Goal: Transaction & Acquisition: Book appointment/travel/reservation

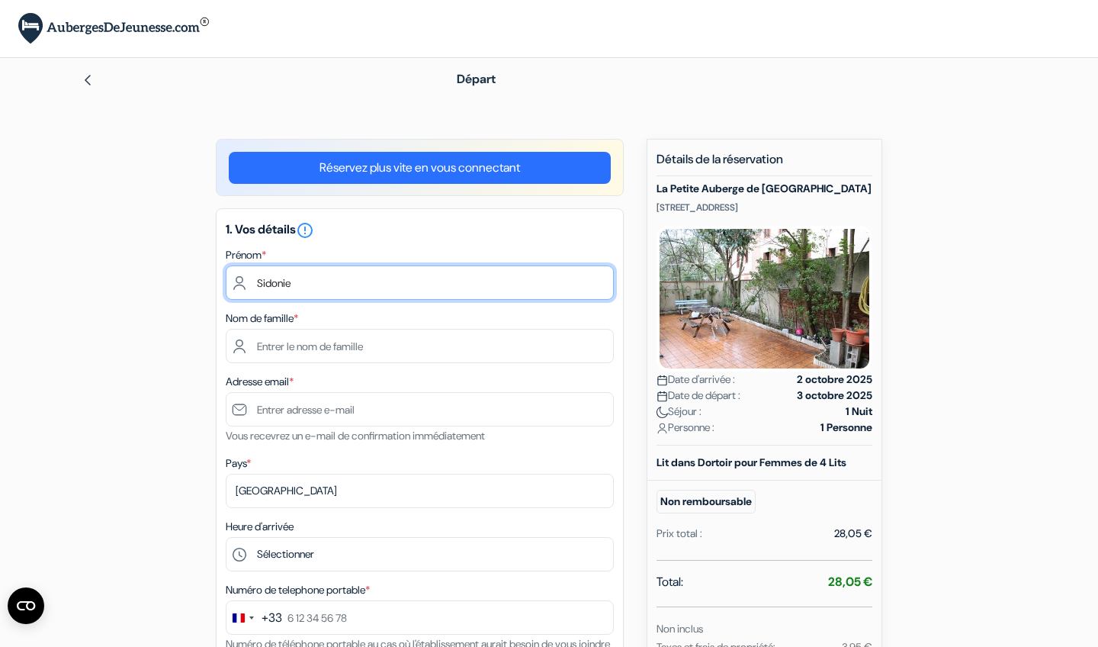
type input "Sidonie"
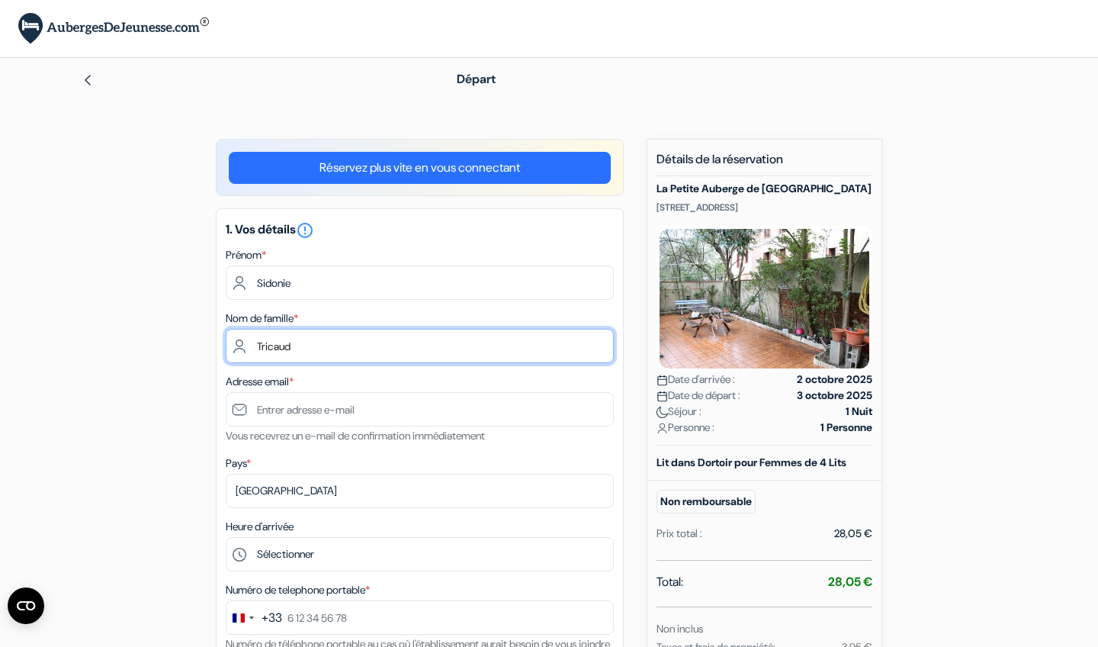
type input "Tricaud"
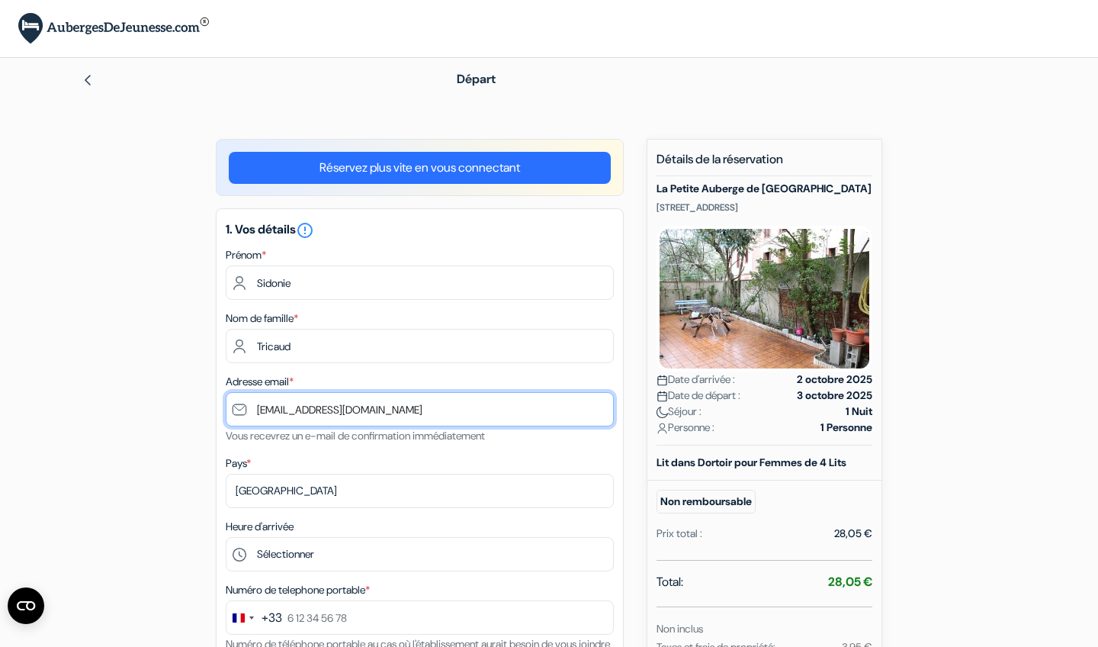
type input "[EMAIL_ADDRESS][DOMAIN_NAME]"
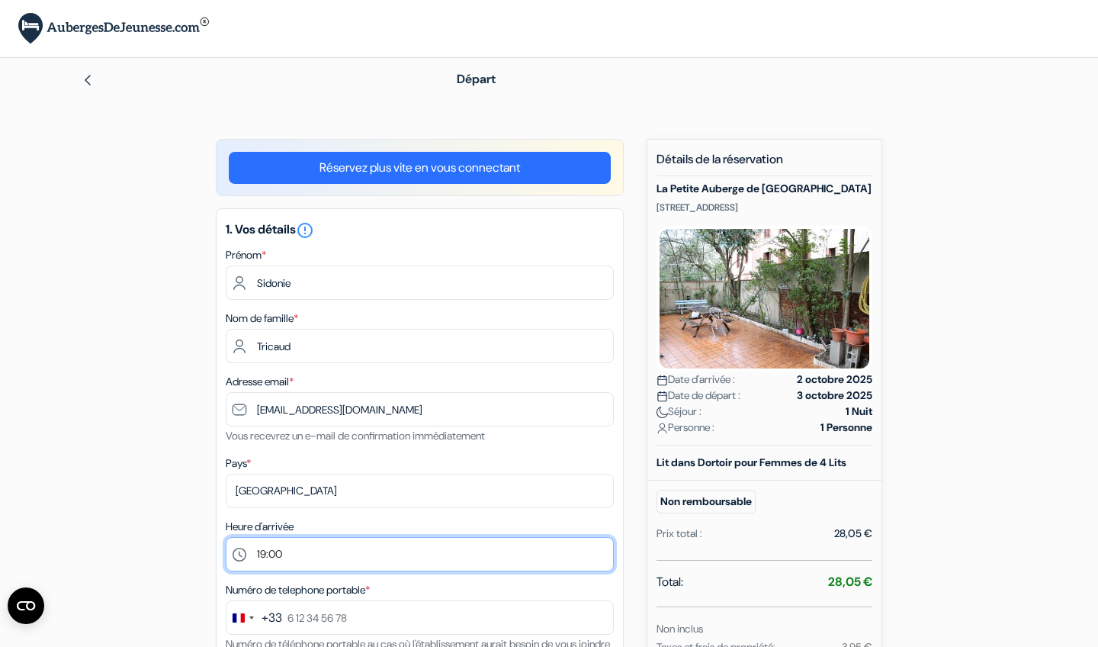
select select "18"
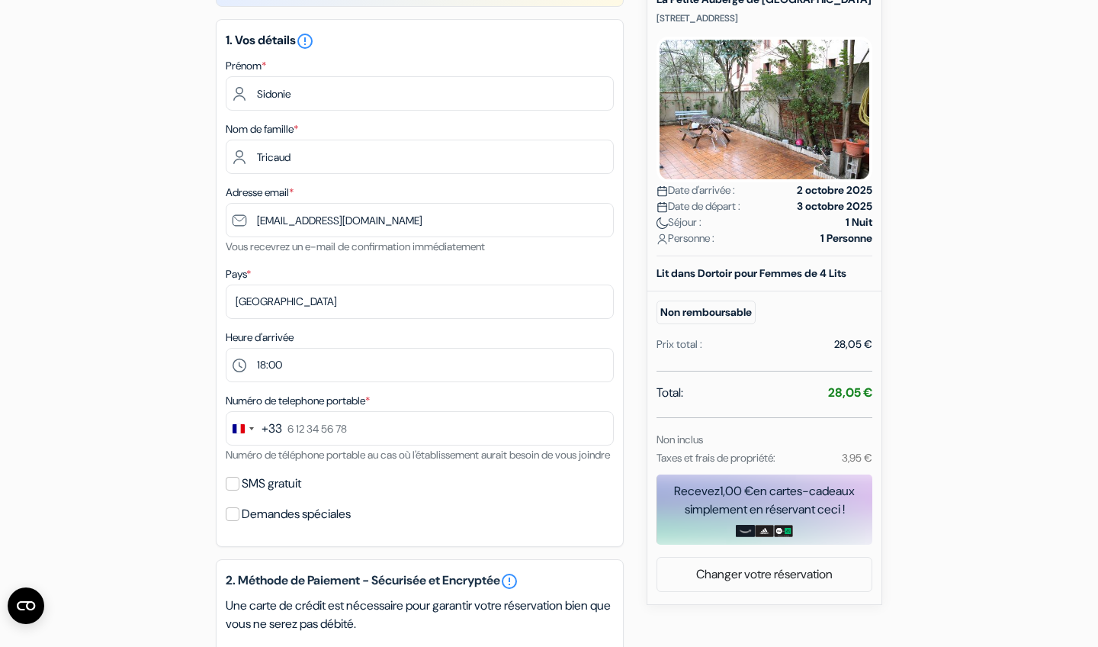
scroll to position [189, 0]
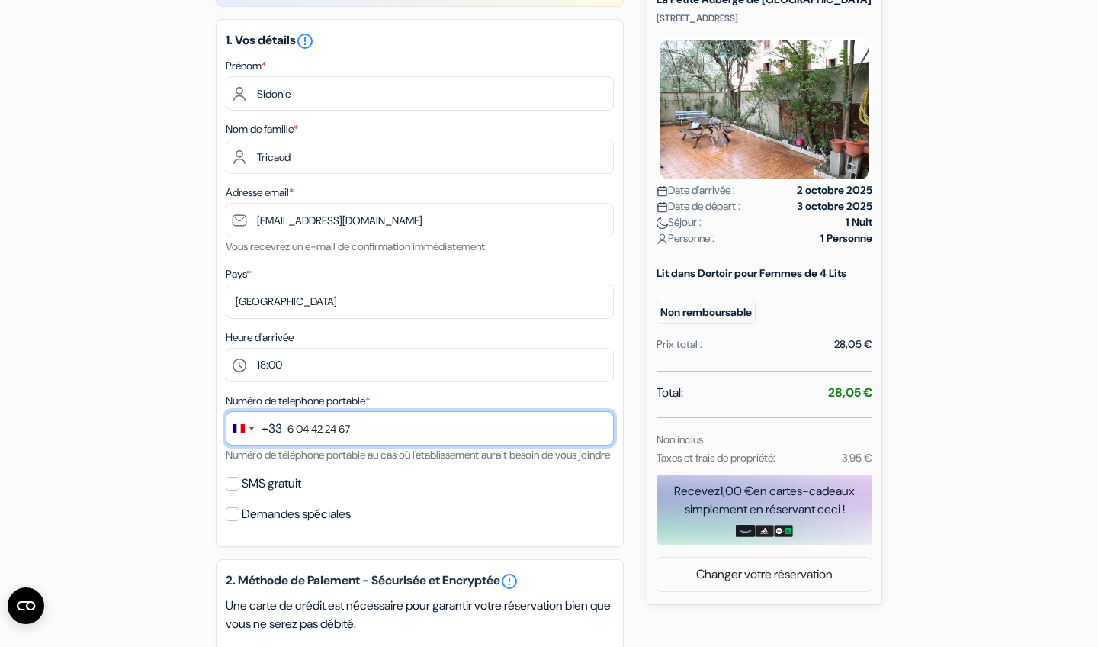
type input "6 04 42 24 67"
click at [131, 461] on div "add_box La Petite Auberge de Saint-Sernin 17 Rue d\'Embarthe, Toulouse, France …" at bounding box center [549, 538] width 1007 height 1177
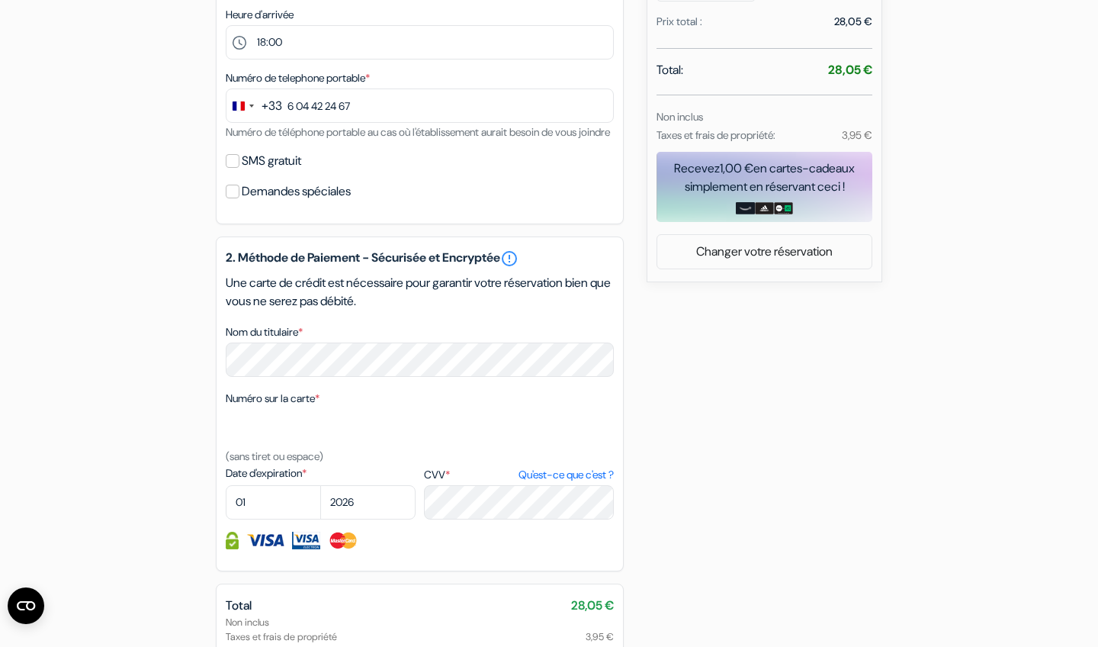
scroll to position [527, 0]
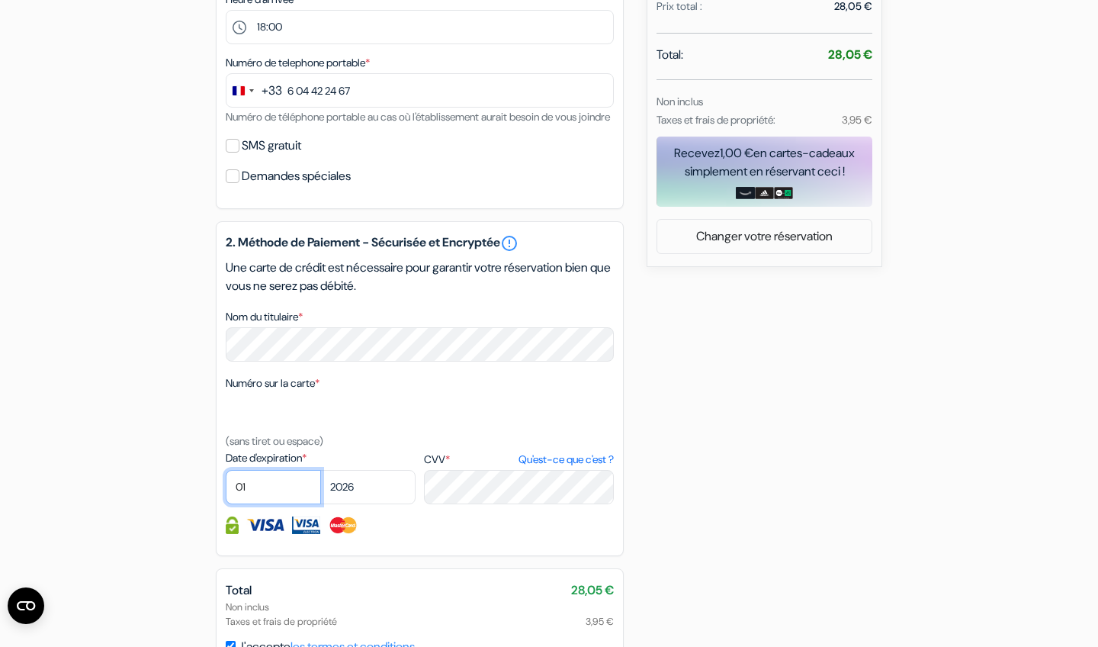
select select "09"
click at [727, 512] on div "add_box La Petite Auberge de Saint-Sernin 17 Rue d\'Embarthe, Toulouse, France …" at bounding box center [549, 200] width 1007 height 1177
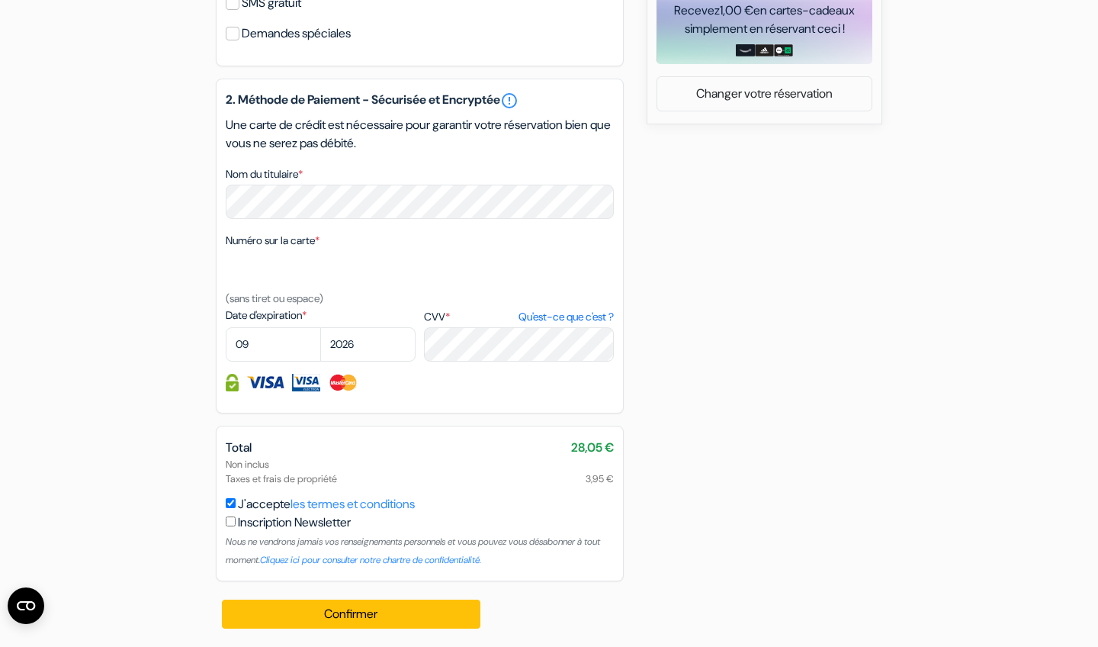
scroll to position [688, 0]
click at [453, 617] on button "Confirmer Loading..." at bounding box center [351, 613] width 259 height 29
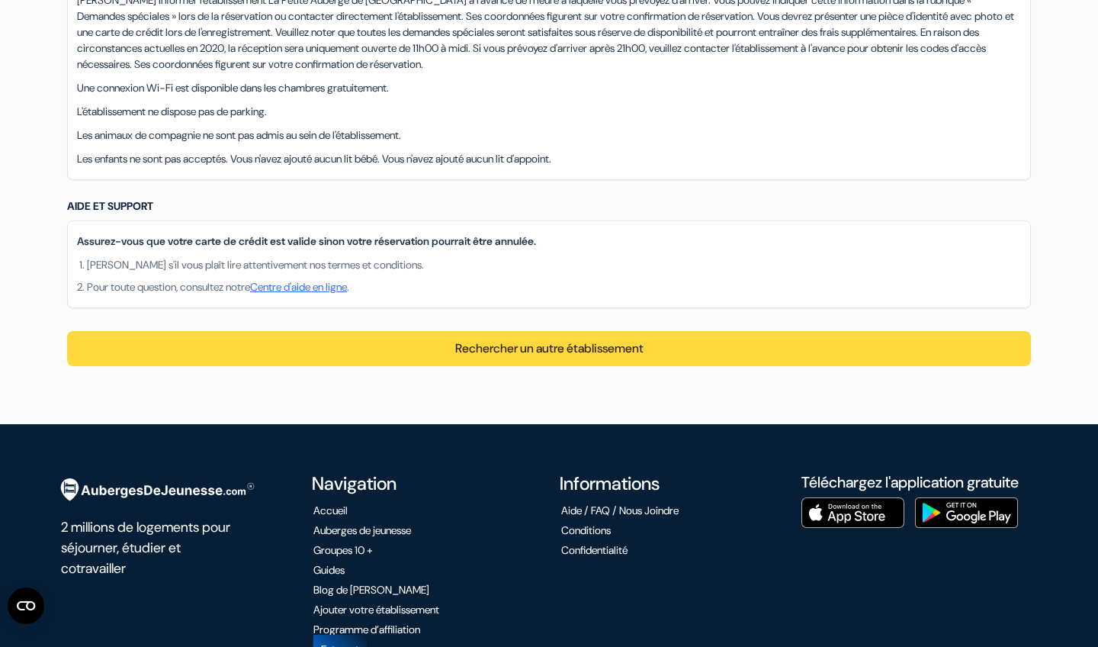
scroll to position [1270, 0]
